Goal: Task Accomplishment & Management: Use online tool/utility

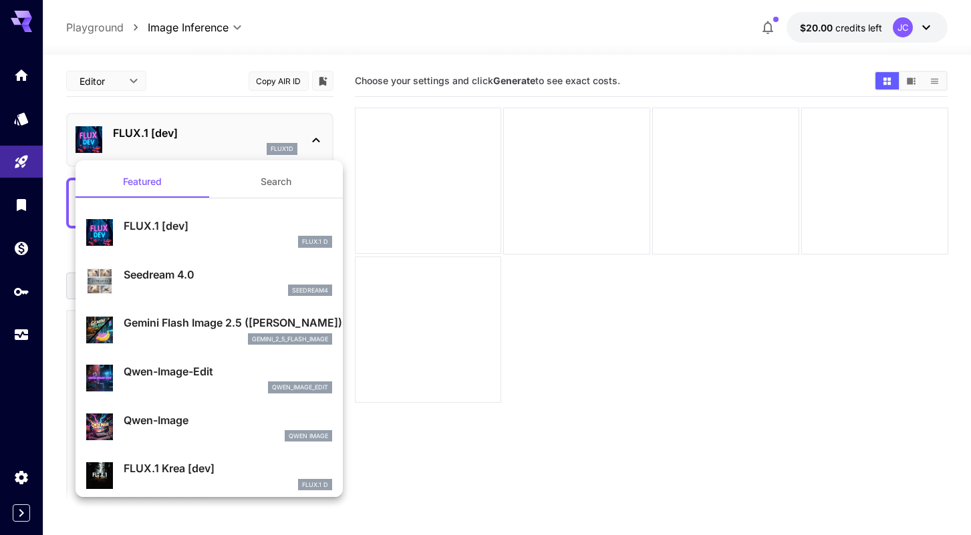
click at [18, 123] on div at bounding box center [485, 267] width 971 height 535
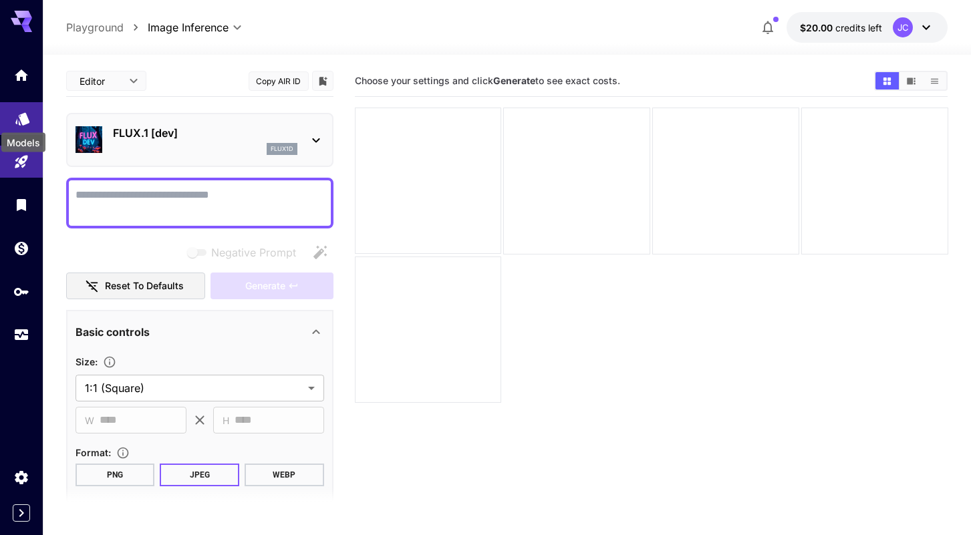
click at [17, 122] on icon "Models" at bounding box center [23, 114] width 16 height 16
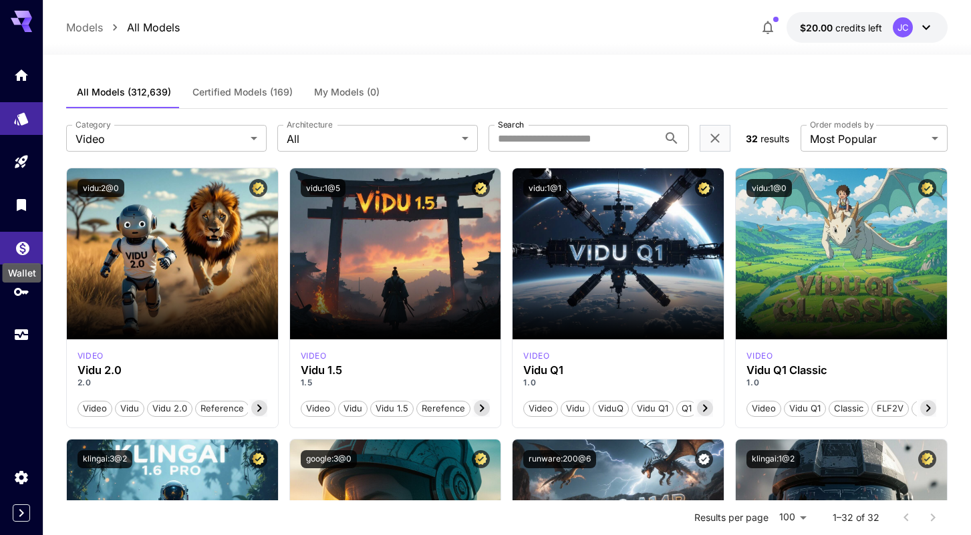
click at [23, 245] on icon "Wallet" at bounding box center [22, 244] width 13 height 13
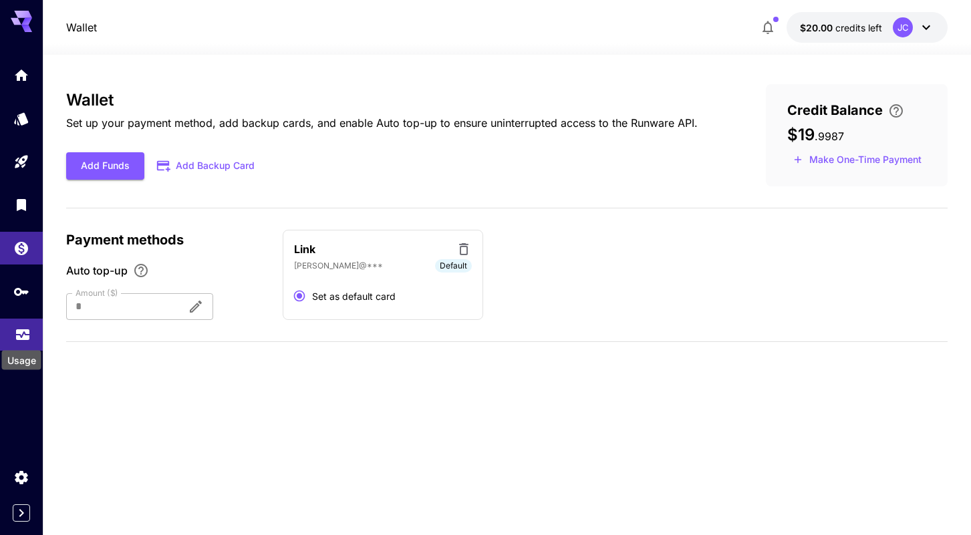
click at [23, 336] on icon "Usage" at bounding box center [22, 332] width 13 height 7
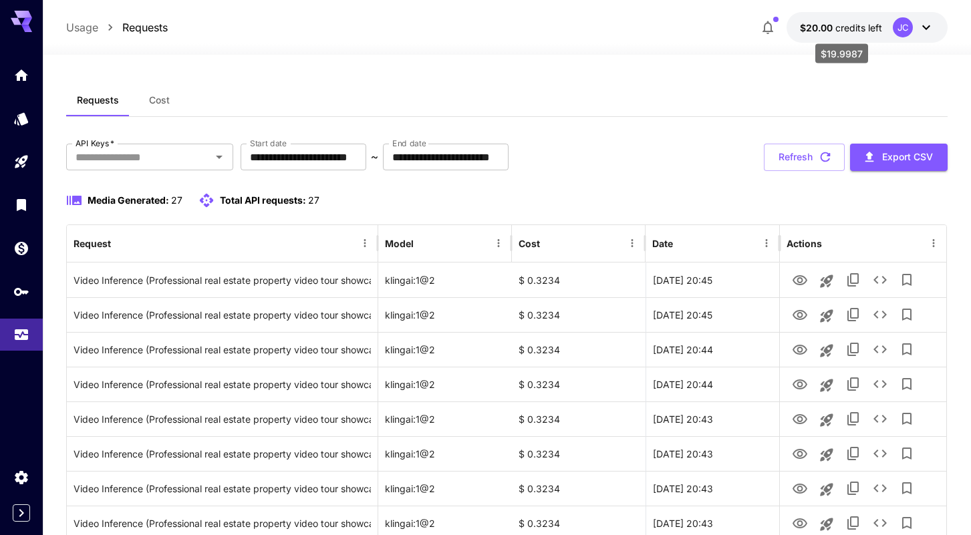
click at [844, 29] on span "credits left" at bounding box center [858, 27] width 47 height 11
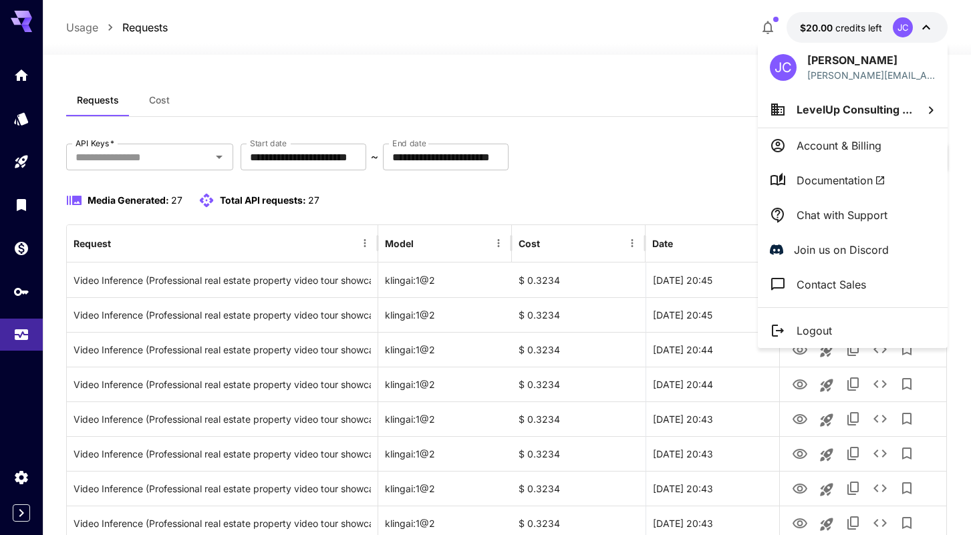
click at [699, 97] on div at bounding box center [485, 267] width 971 height 535
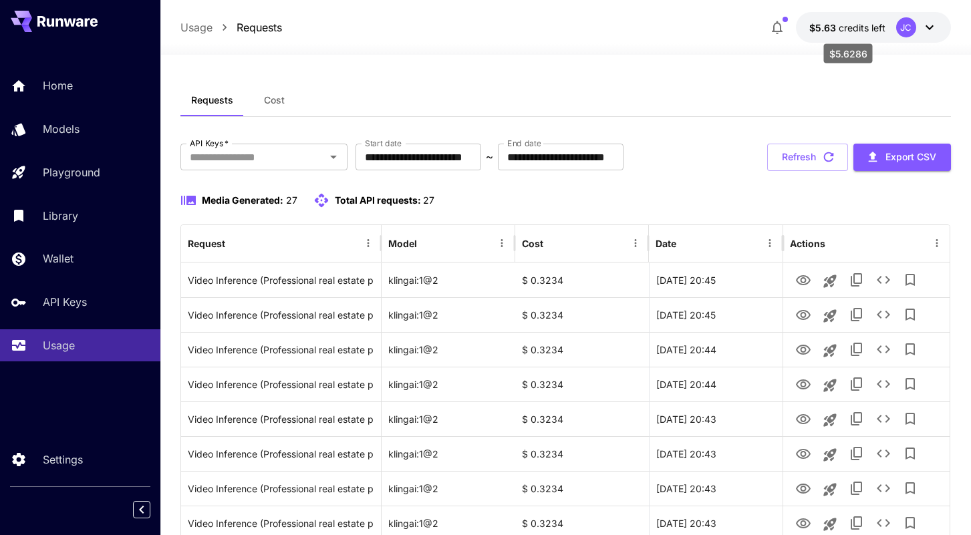
click at [832, 29] on span "$5.63" at bounding box center [823, 27] width 29 height 11
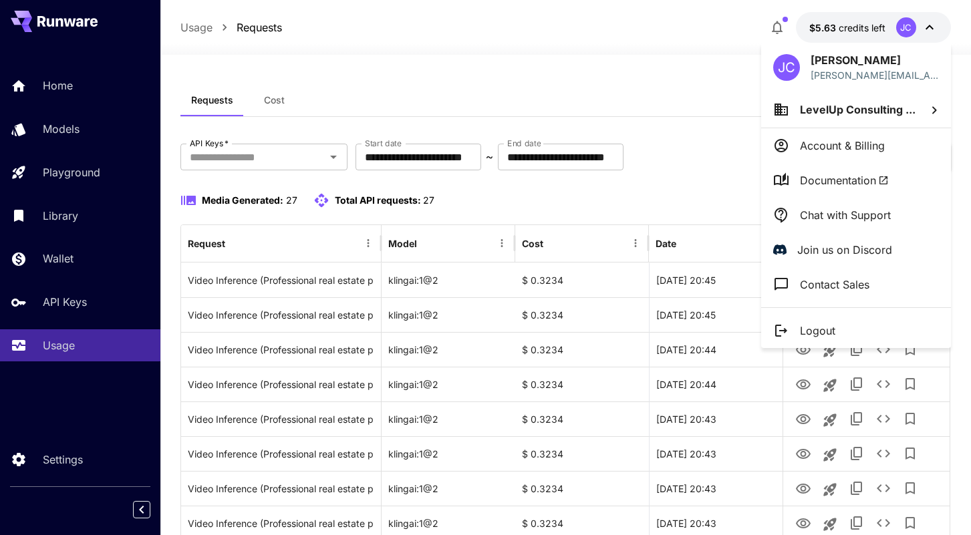
click at [716, 58] on div at bounding box center [485, 267] width 971 height 535
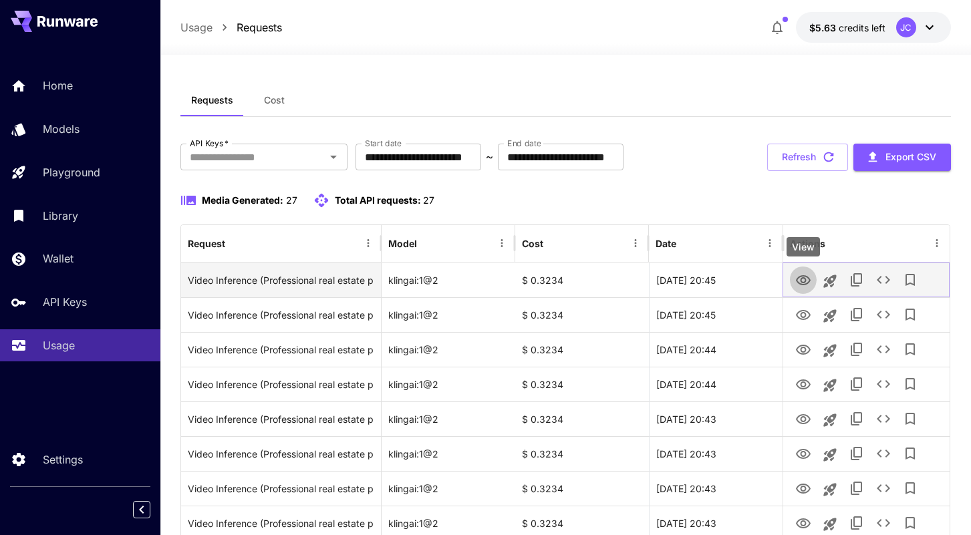
click at [806, 281] on icon "View" at bounding box center [803, 281] width 16 height 16
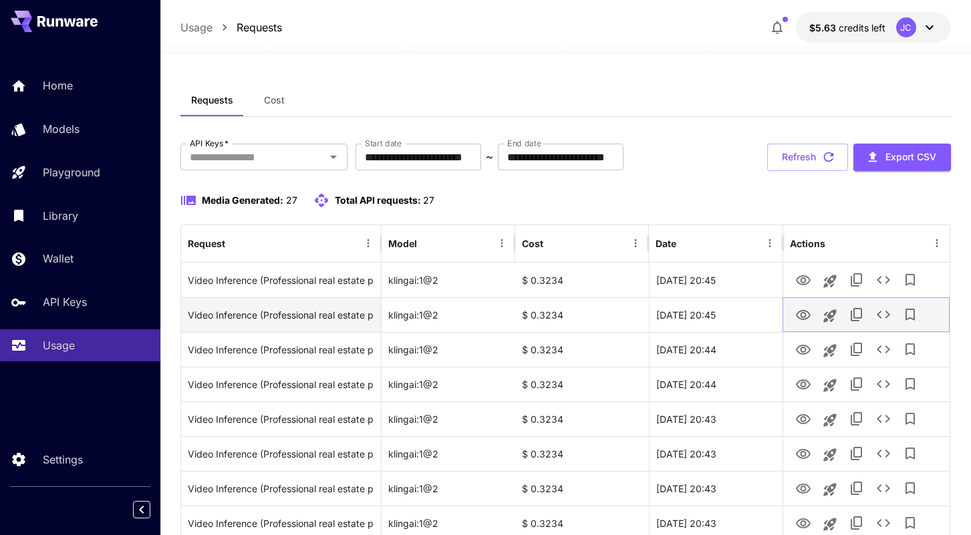
click at [797, 315] on icon "View" at bounding box center [803, 315] width 16 height 16
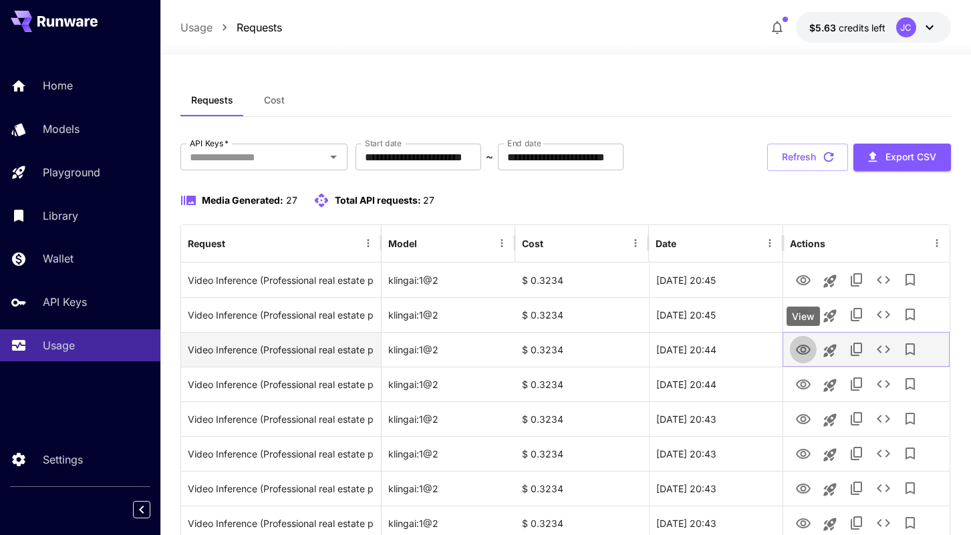
click at [800, 345] on icon "View" at bounding box center [803, 350] width 15 height 10
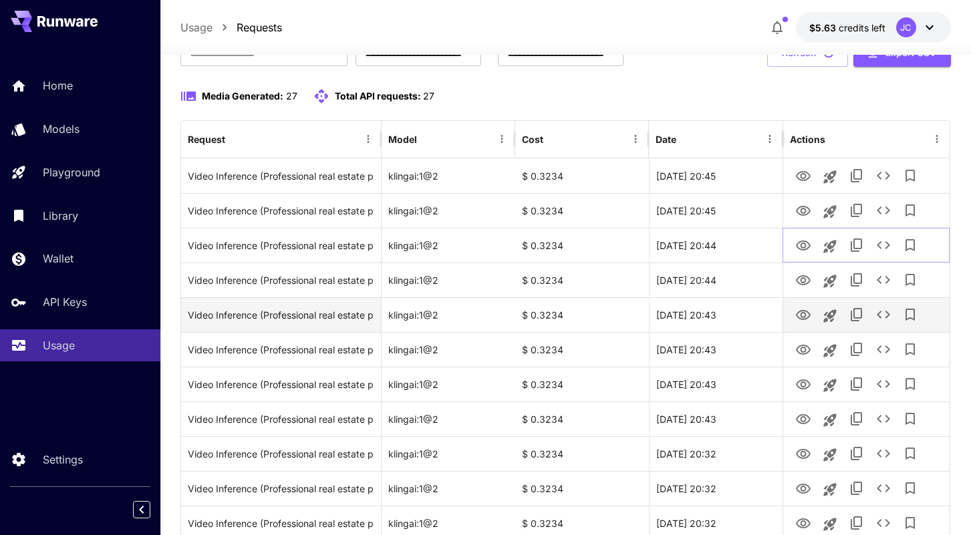
scroll to position [204, 0]
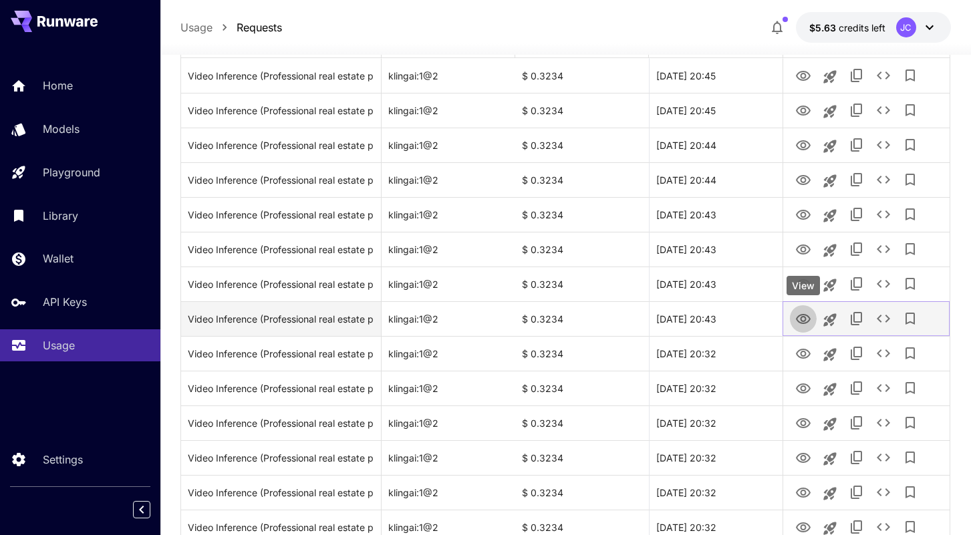
click at [799, 323] on icon "View" at bounding box center [803, 319] width 16 height 16
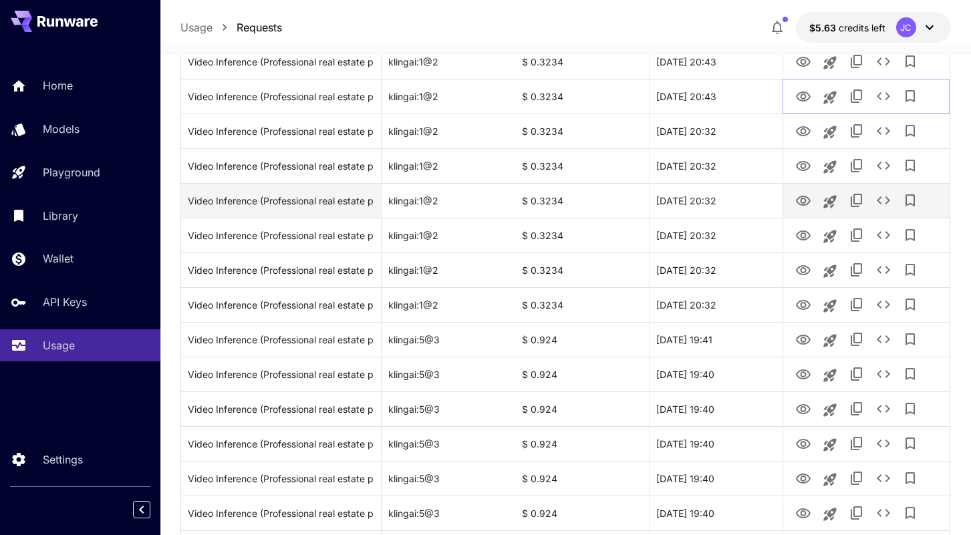
scroll to position [456, 0]
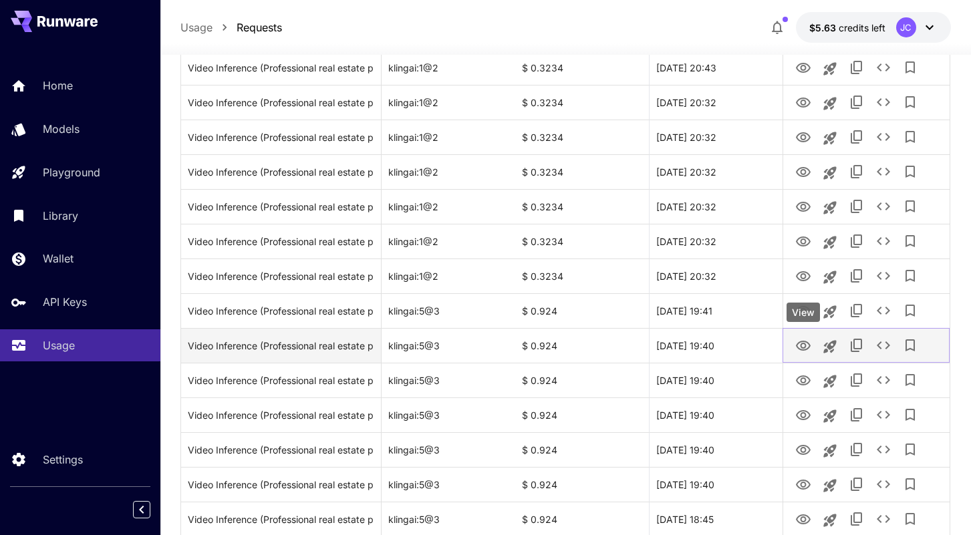
click at [797, 351] on icon "View" at bounding box center [803, 346] width 16 height 16
